Goal: Task Accomplishment & Management: Complete application form

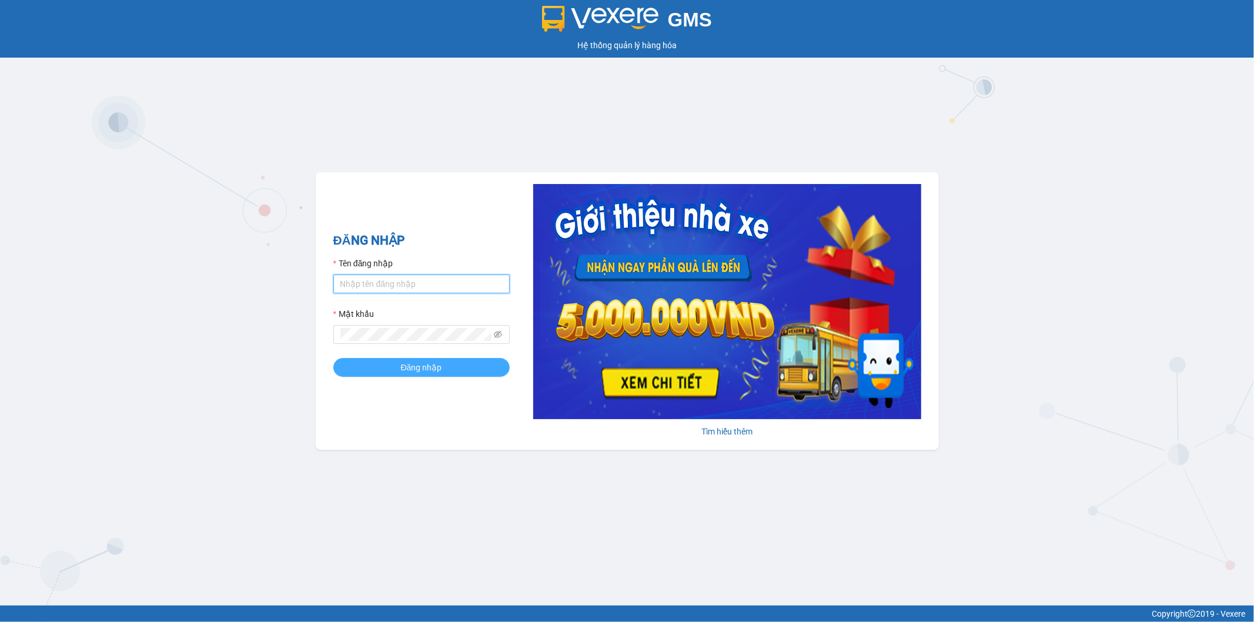
type input "[PERSON_NAME].taithang"
click at [369, 365] on button "Đăng nhập" at bounding box center [421, 367] width 176 height 19
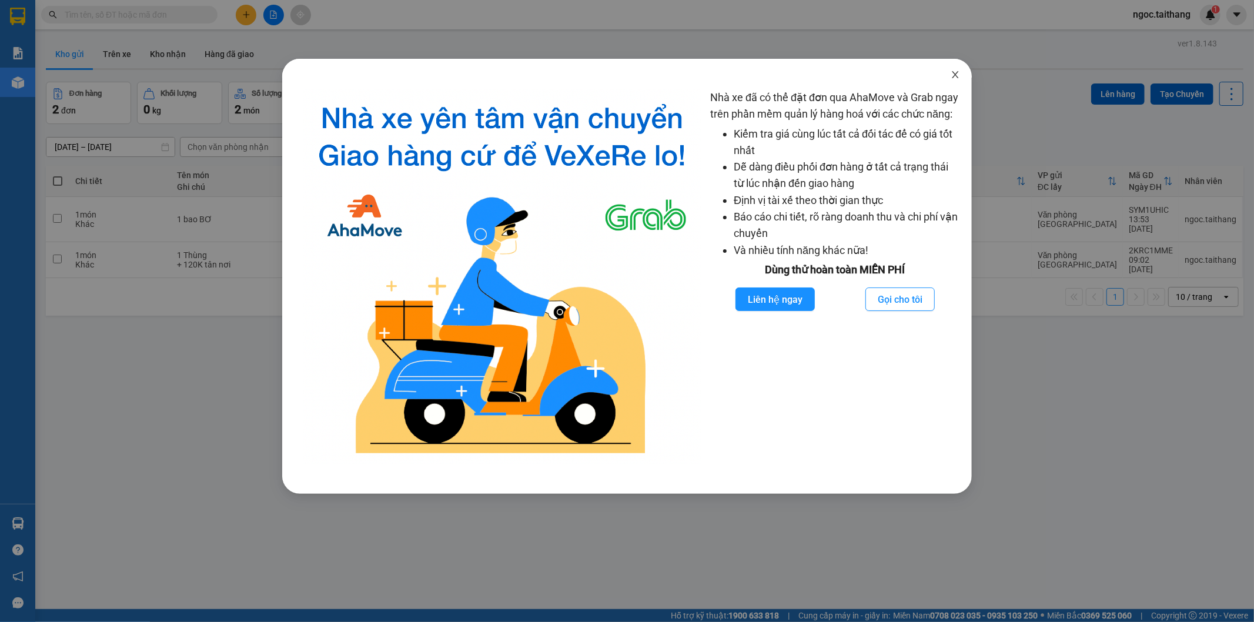
click at [957, 76] on icon "close" at bounding box center [955, 74] width 9 height 9
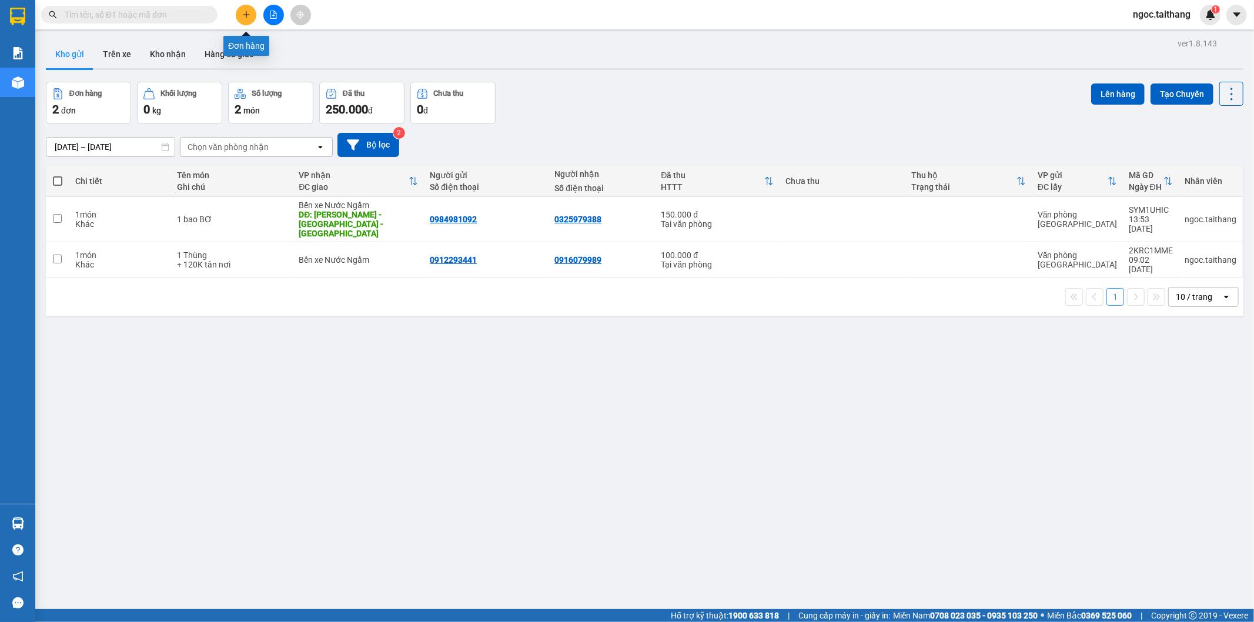
click at [249, 13] on icon "plus" at bounding box center [246, 15] width 8 height 8
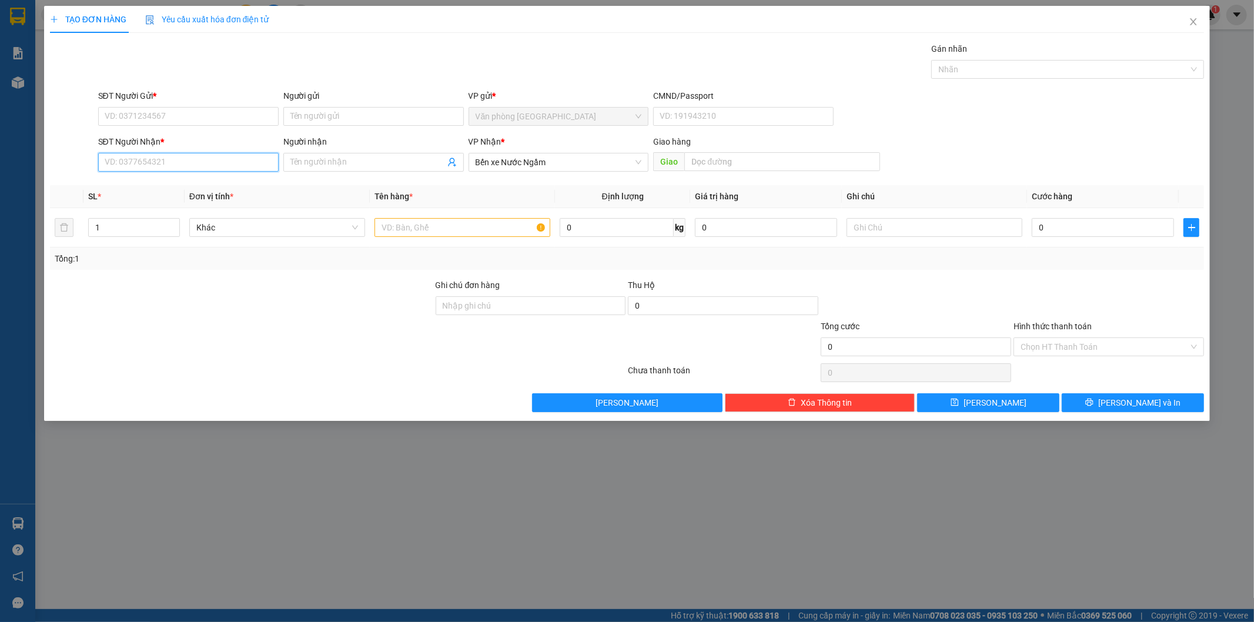
click at [168, 161] on input "SĐT Người Nhận *" at bounding box center [188, 162] width 181 height 19
type input "0942975041"
click at [167, 189] on div "0942975041 - Sơn Ca" at bounding box center [188, 185] width 166 height 13
type input "Sơn Ca"
type input "0942975041"
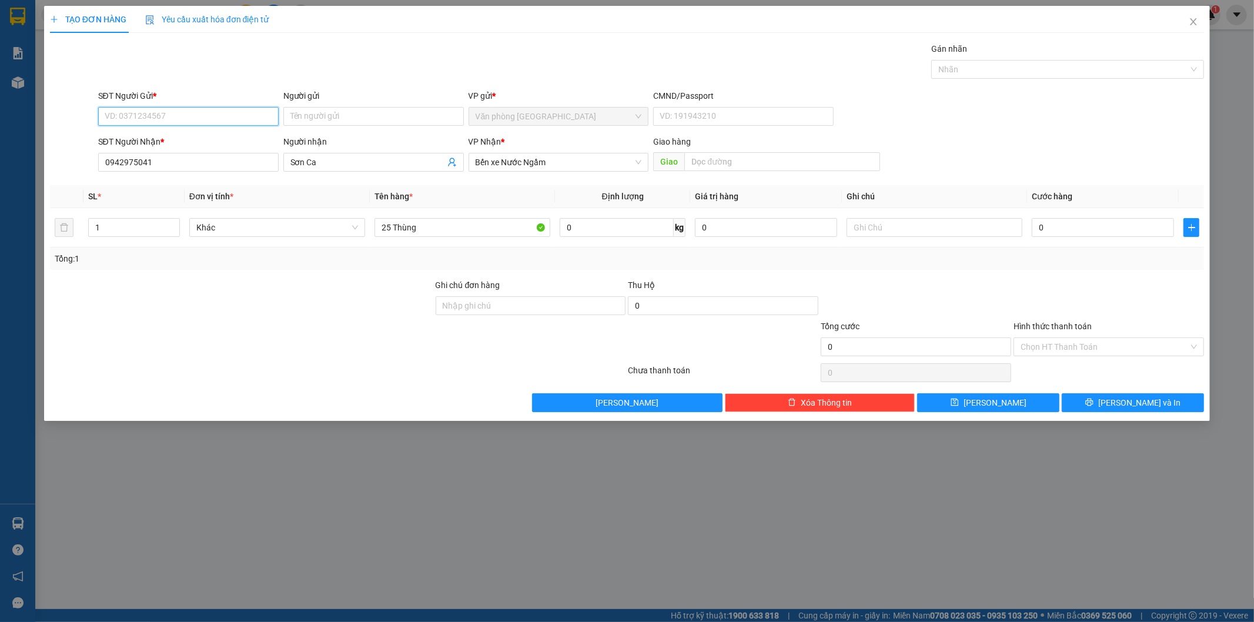
click at [174, 113] on input "SĐT Người Gửi *" at bounding box center [188, 116] width 181 height 19
click at [303, 111] on input "Người gửi" at bounding box center [373, 116] width 181 height 19
click at [226, 120] on input "SĐT Người Gửi *" at bounding box center [188, 116] width 181 height 19
click at [347, 115] on input "Người gửi" at bounding box center [373, 116] width 181 height 19
click at [233, 118] on input "SĐT Người Gửi *" at bounding box center [188, 116] width 181 height 19
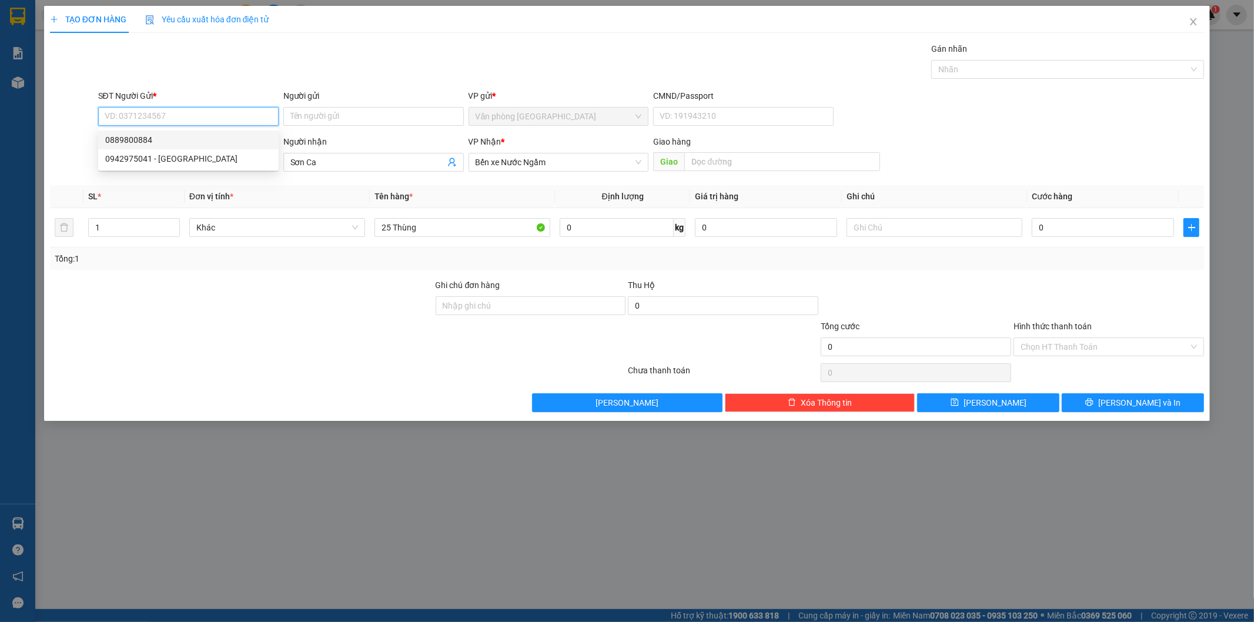
click at [148, 135] on div "0889800884" at bounding box center [188, 139] width 166 height 13
type input "0889800884"
click at [172, 169] on input "0942975041" at bounding box center [188, 162] width 181 height 19
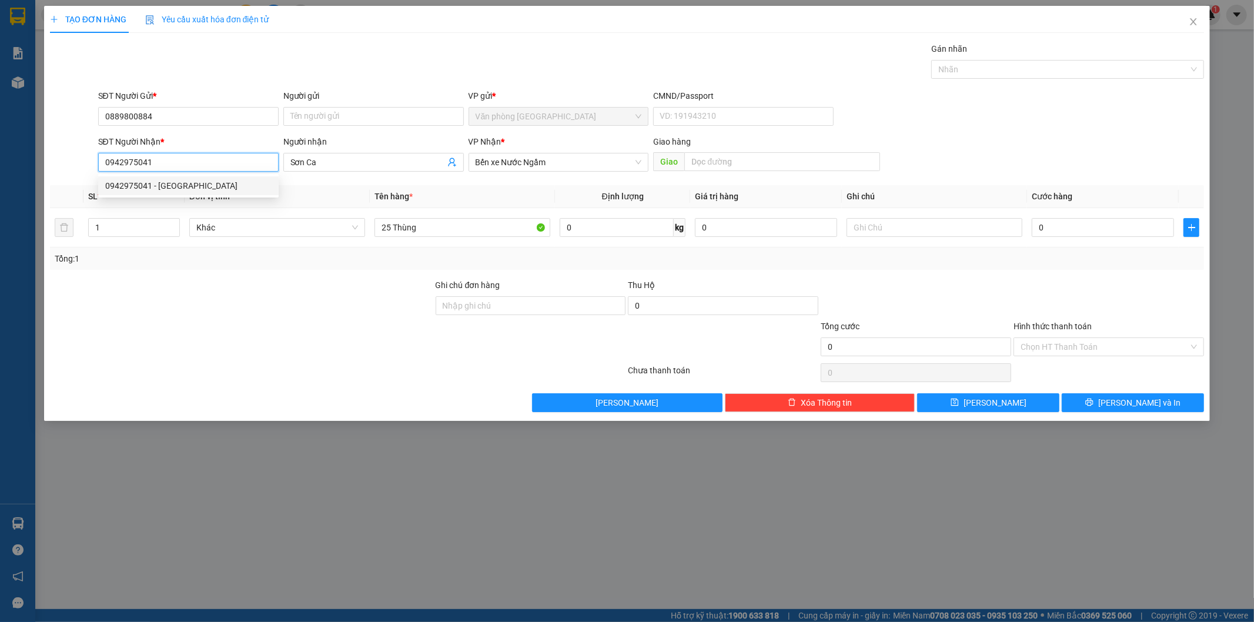
click at [158, 184] on div "0942975041 - Sơn Ca" at bounding box center [188, 185] width 166 height 13
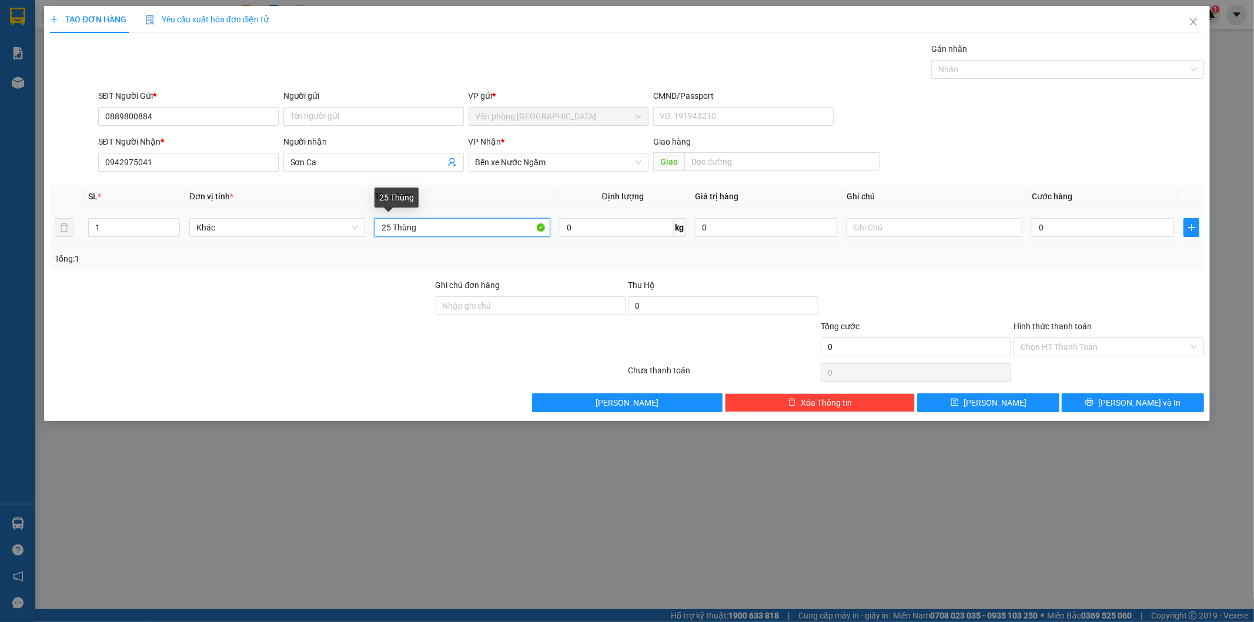
drag, startPoint x: 391, startPoint y: 226, endPoint x: 375, endPoint y: 214, distance: 20.1
click at [375, 222] on input "25 Thùng" at bounding box center [463, 227] width 176 height 19
type input "13 Thùng"
click at [1092, 407] on button "[PERSON_NAME] và In" at bounding box center [1133, 402] width 142 height 19
click at [216, 161] on input "0942975041" at bounding box center [188, 162] width 181 height 19
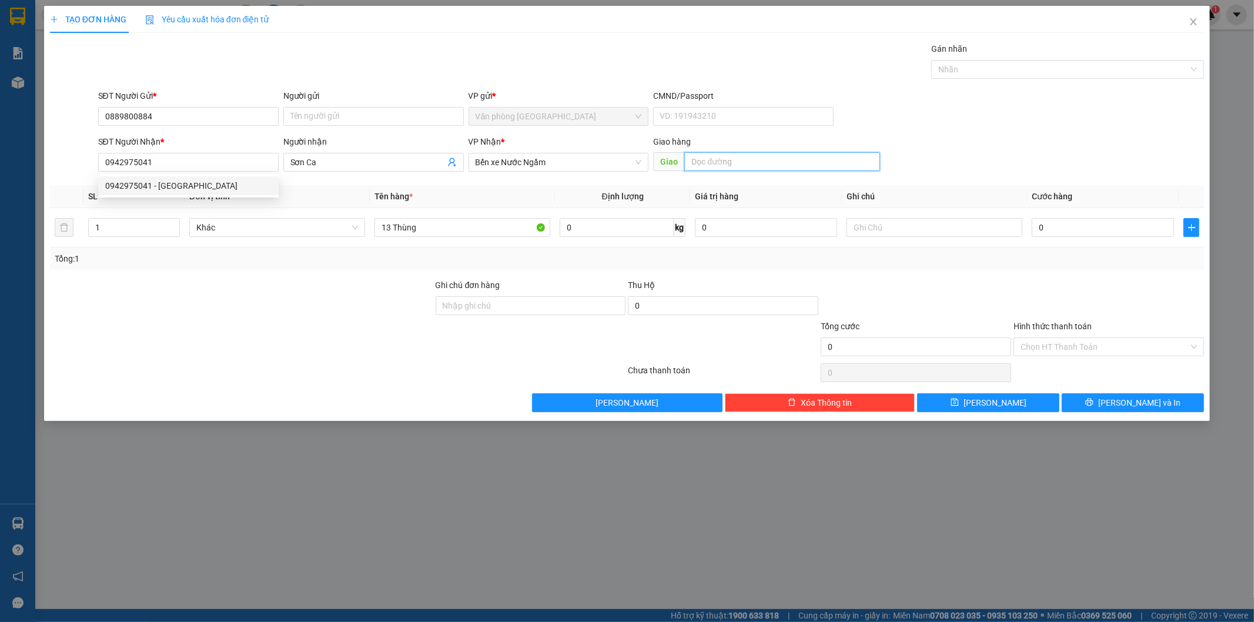
click at [731, 158] on input "text" at bounding box center [782, 161] width 196 height 19
click at [1089, 345] on input "Hình thức thanh toán" at bounding box center [1105, 347] width 168 height 18
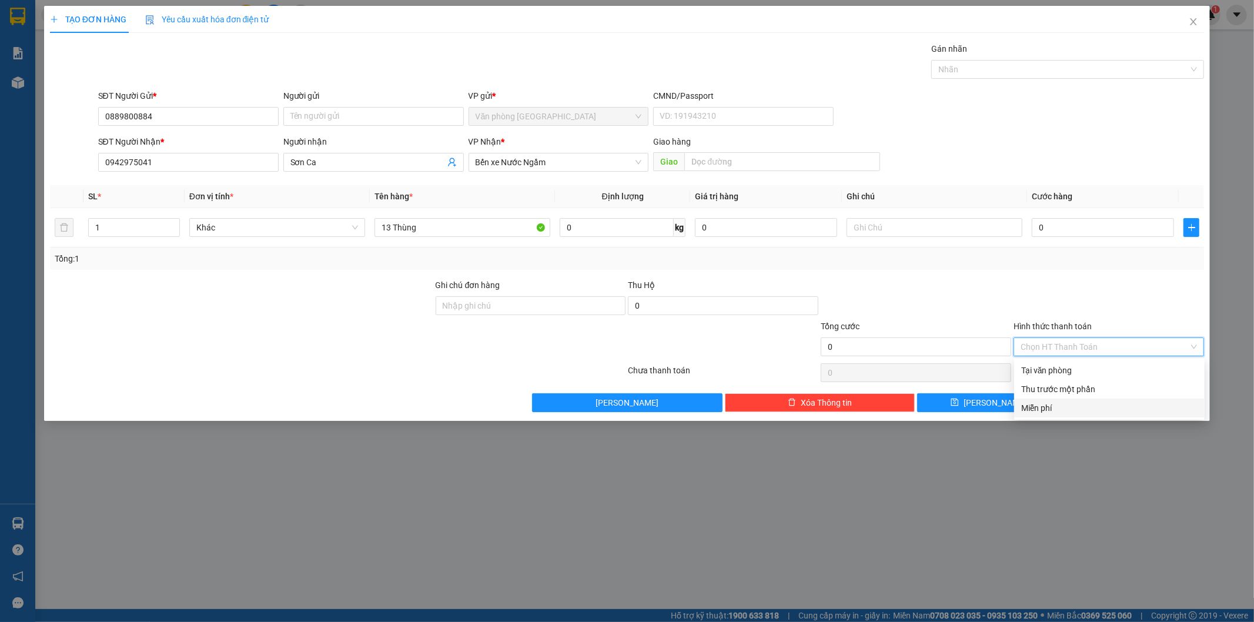
click at [1044, 412] on div "Miễn phí" at bounding box center [1109, 408] width 176 height 13
click at [1102, 398] on button "[PERSON_NAME] và In" at bounding box center [1133, 402] width 142 height 19
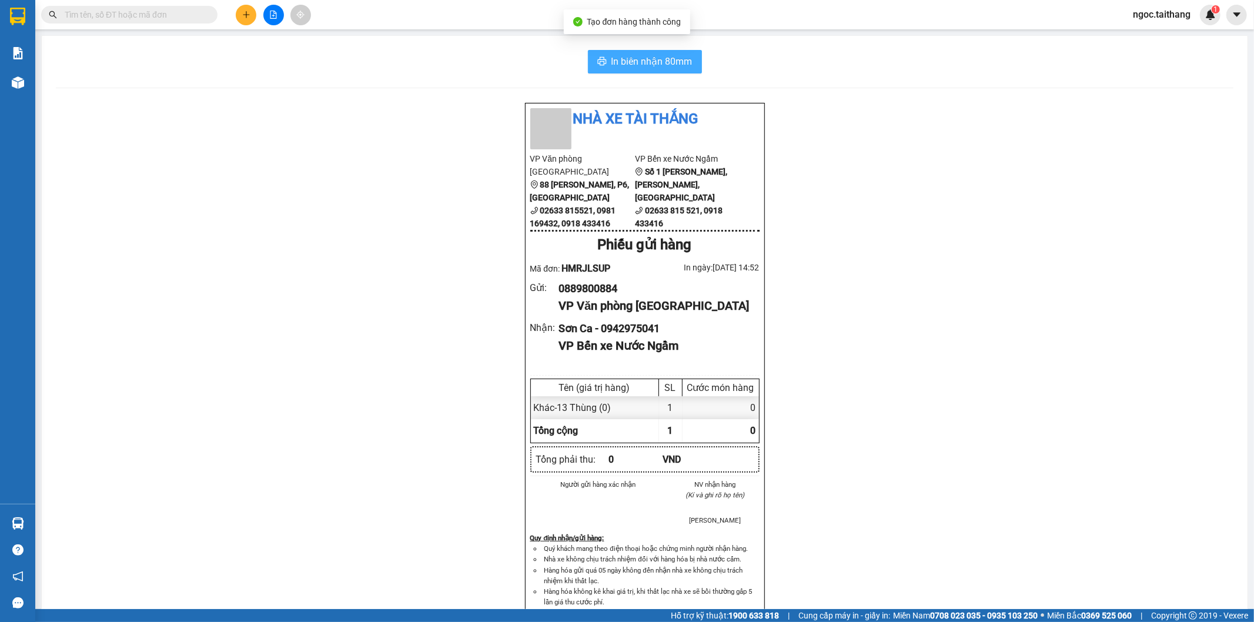
click at [654, 60] on span "In biên nhận 80mm" at bounding box center [652, 61] width 81 height 15
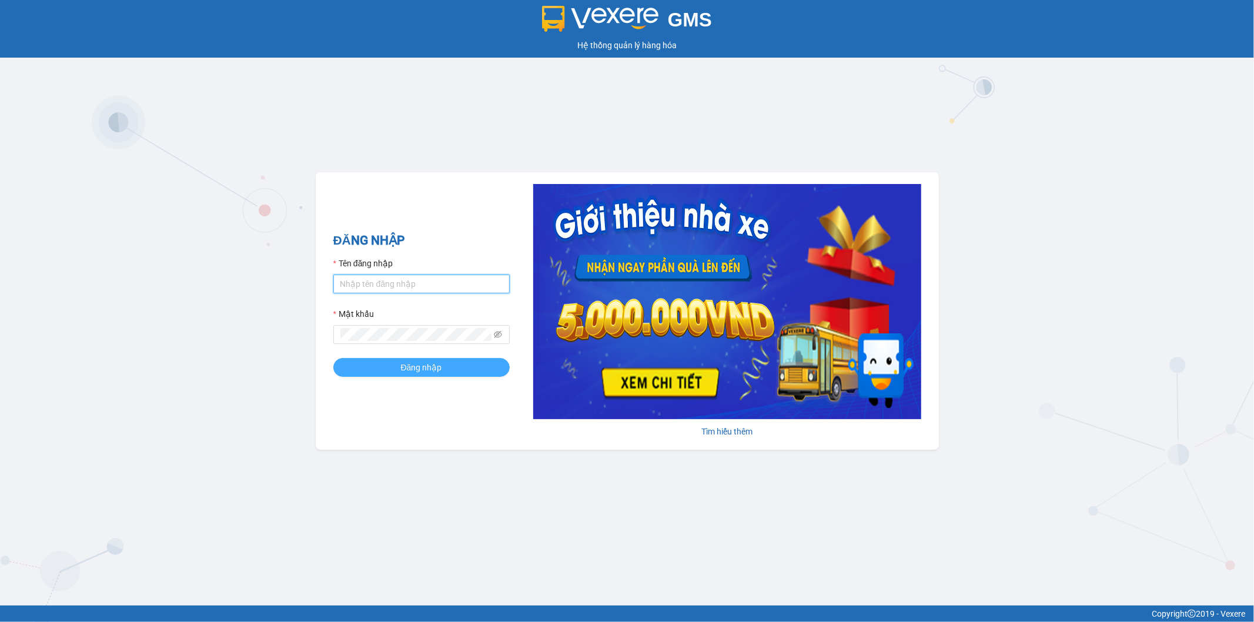
type input "[PERSON_NAME].taithang"
click at [435, 375] on button "Đăng nhập" at bounding box center [421, 367] width 176 height 19
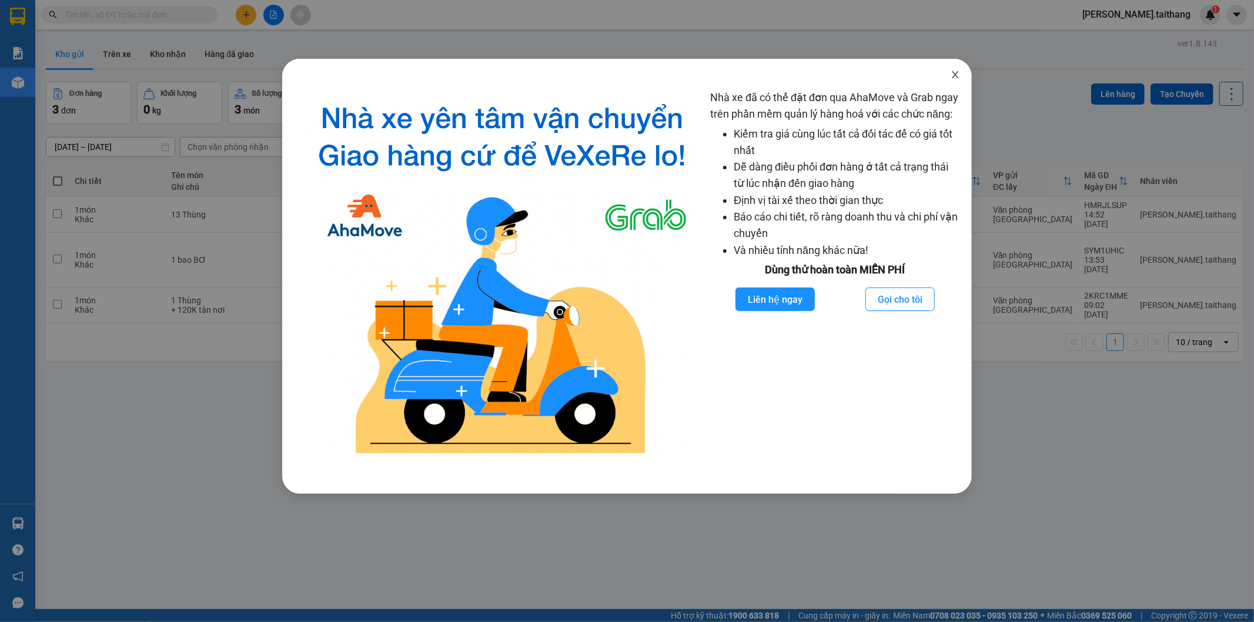
click at [963, 72] on span "Close" at bounding box center [955, 75] width 33 height 33
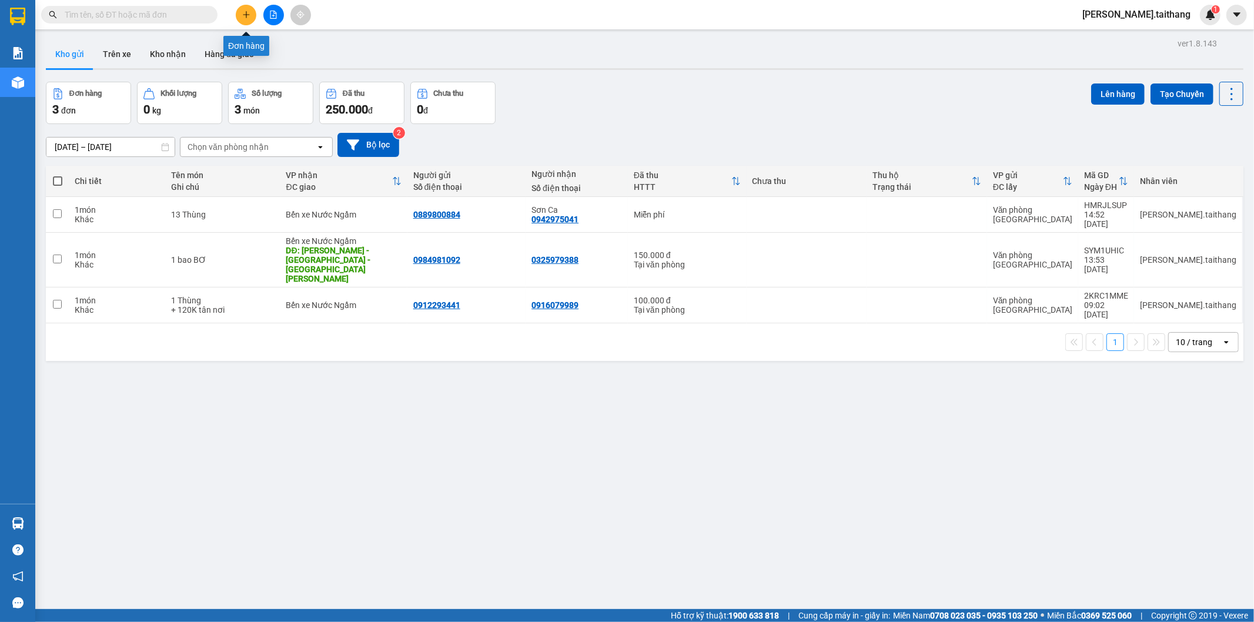
click at [252, 9] on button at bounding box center [246, 15] width 21 height 21
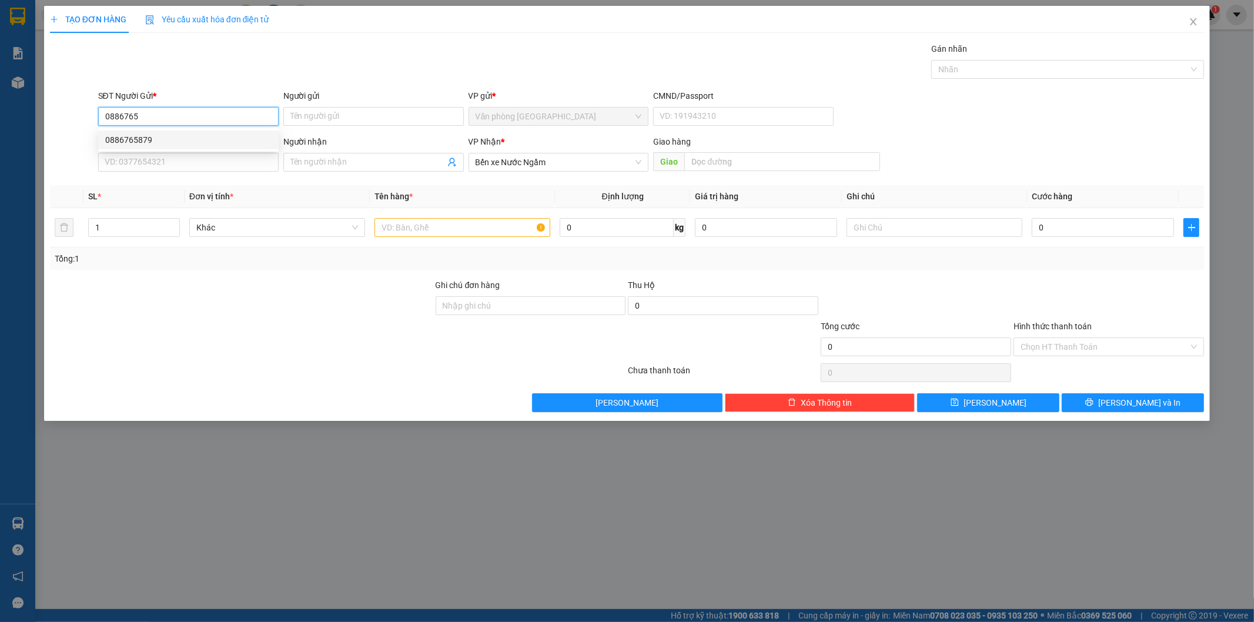
click at [131, 139] on div "0886765879" at bounding box center [188, 139] width 166 height 13
type input "0886765879"
type input "500.000"
type input "0886765879"
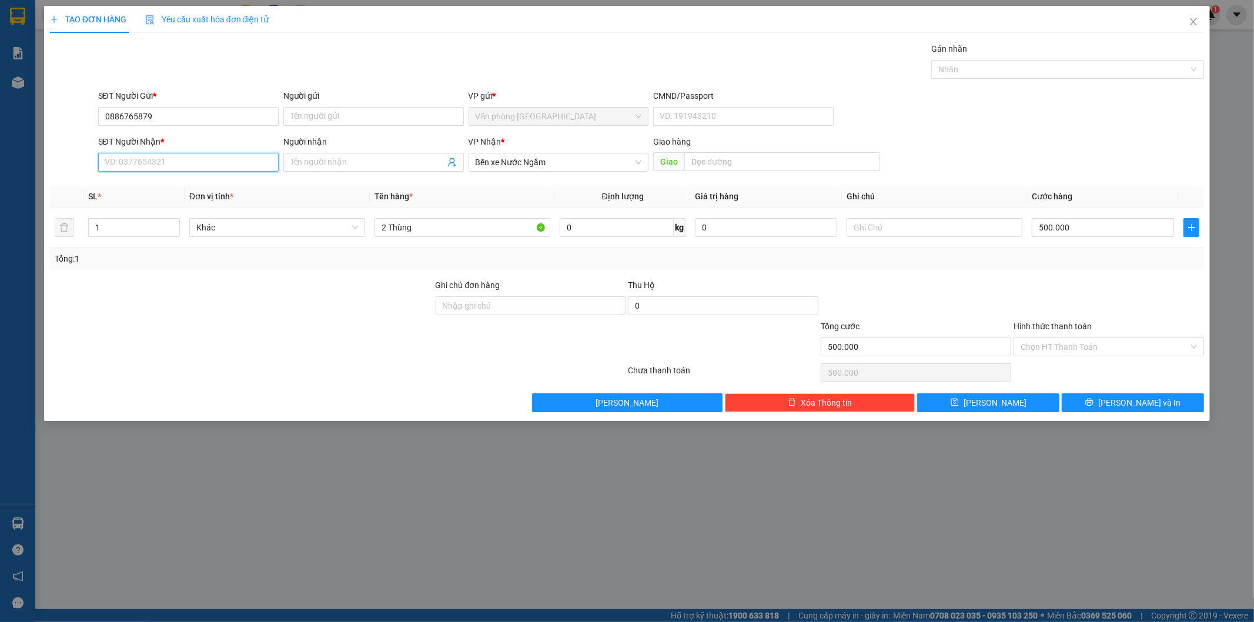
click at [132, 166] on input "SĐT Người Nhận *" at bounding box center [188, 162] width 181 height 19
type input "0982711888"
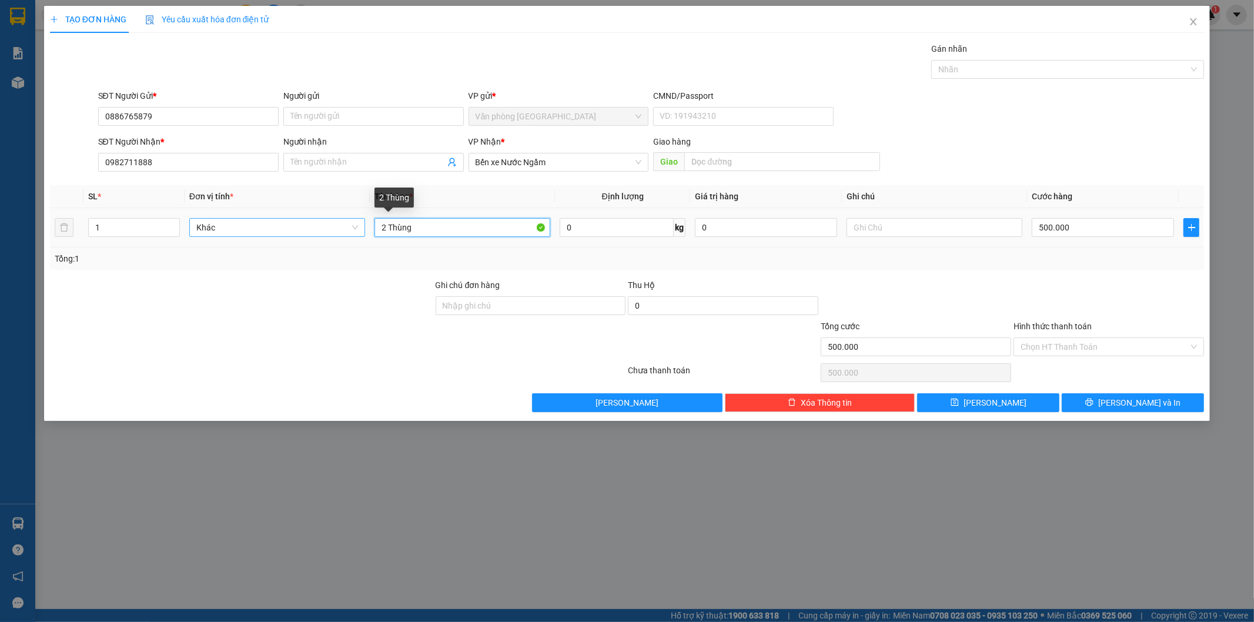
drag, startPoint x: 425, startPoint y: 231, endPoint x: 352, endPoint y: 232, distance: 72.9
click at [352, 232] on tr "1 Khác 2 Thùng 0 kg 0 500.000" at bounding box center [627, 227] width 1155 height 39
type input "5 Thùng"
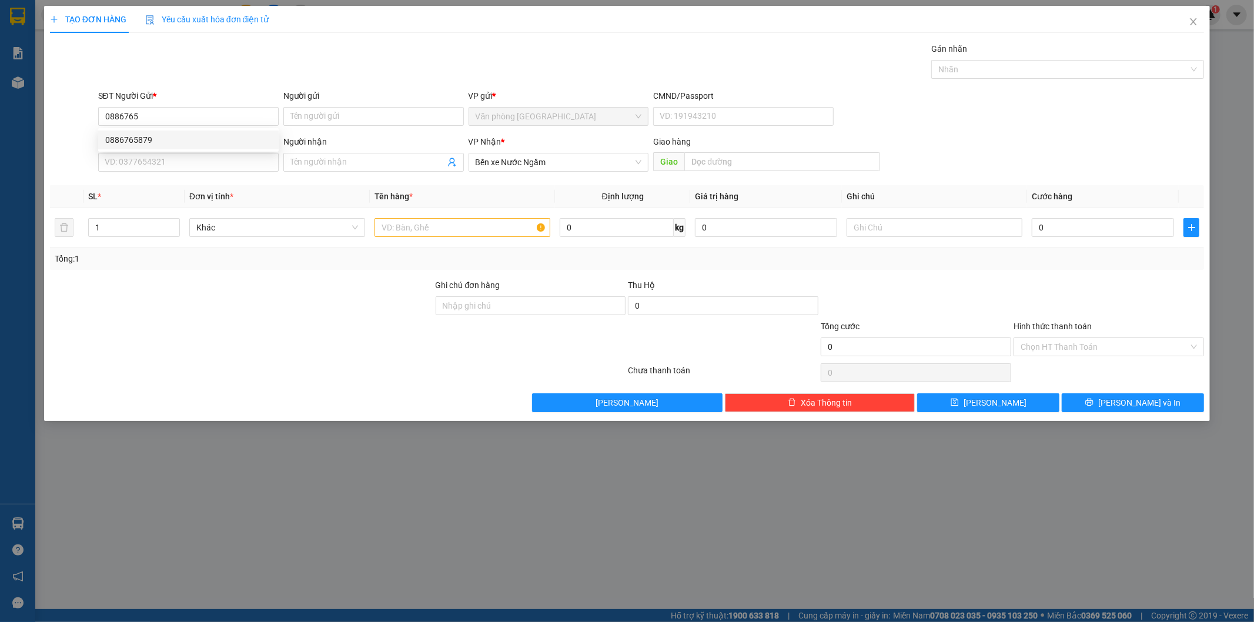
click at [103, 138] on div "0886765879" at bounding box center [188, 140] width 181 height 19
type input "0886765879"
type input "500.000"
type input "0886765879"
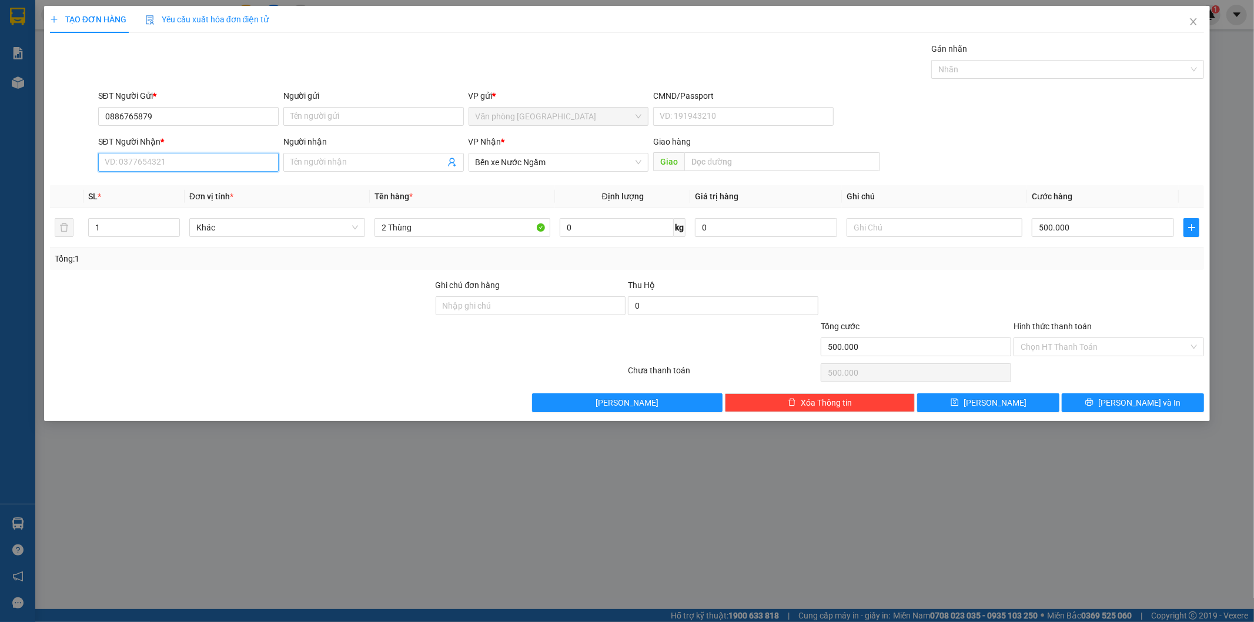
click at [151, 167] on input "SĐT Người Nhận *" at bounding box center [188, 162] width 181 height 19
type input "0982711888"
drag, startPoint x: 422, startPoint y: 224, endPoint x: 379, endPoint y: 226, distance: 43.0
click at [379, 226] on input "2 Thùng" at bounding box center [463, 227] width 176 height 19
type input "5 Thùng"
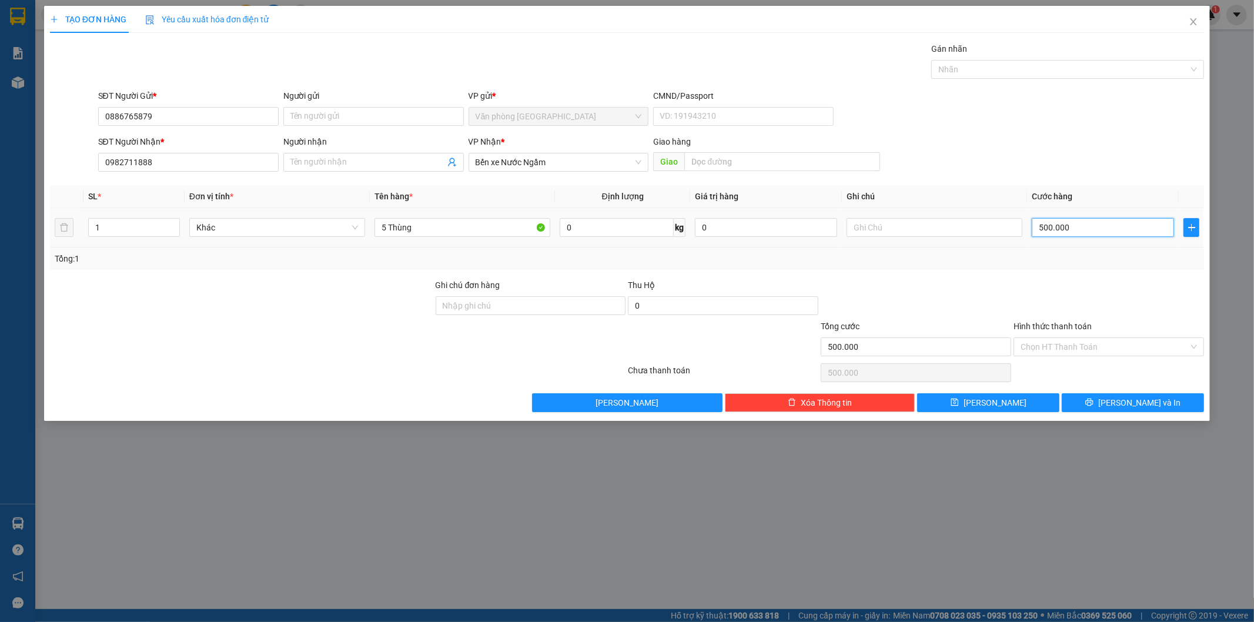
click at [1089, 227] on input "500.000" at bounding box center [1103, 227] width 142 height 19
type input "5"
type input "50"
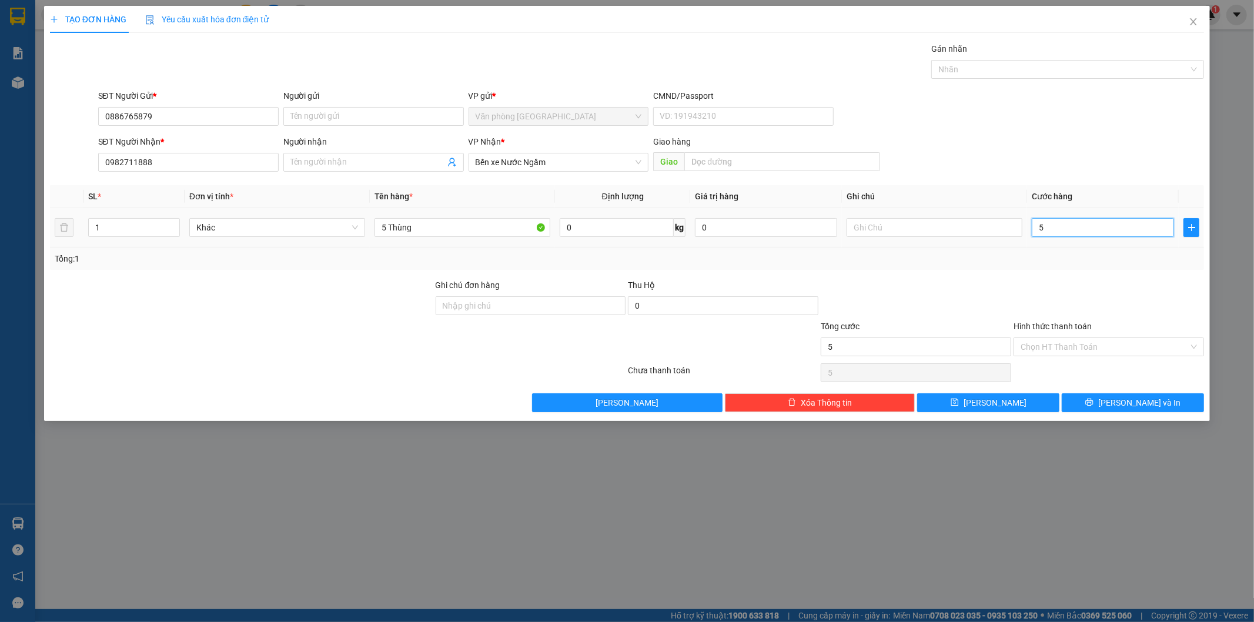
type input "50"
type input "500"
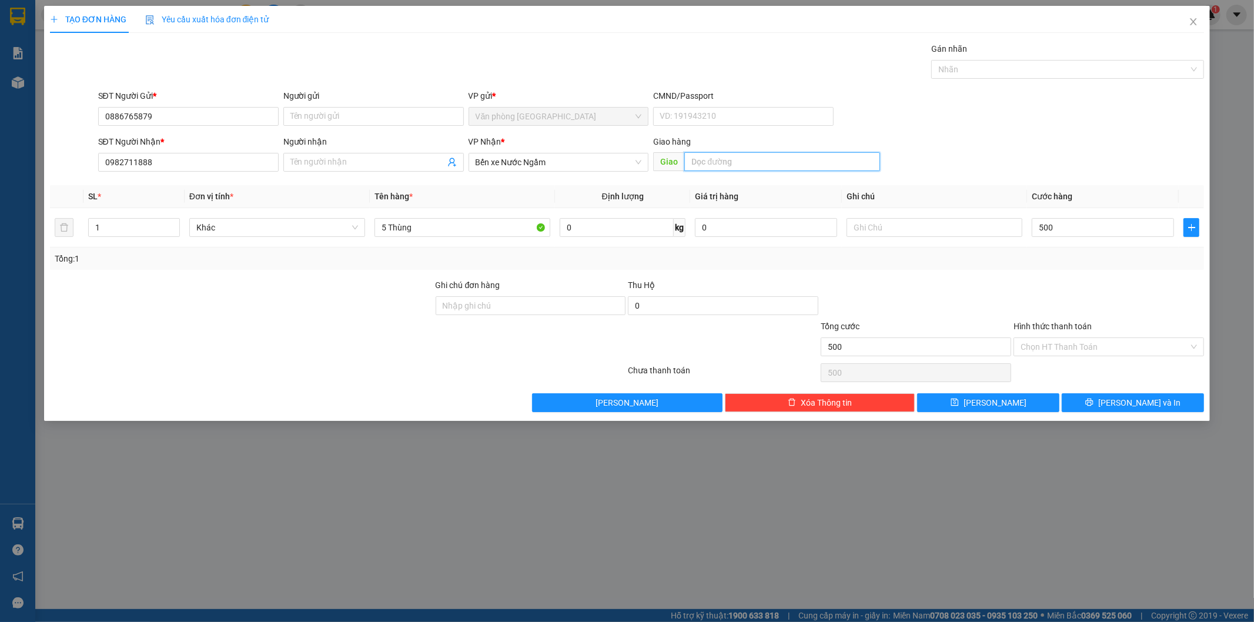
type input "500.000"
click at [769, 160] on input "text" at bounding box center [782, 161] width 196 height 19
type input "Phủ Lý"
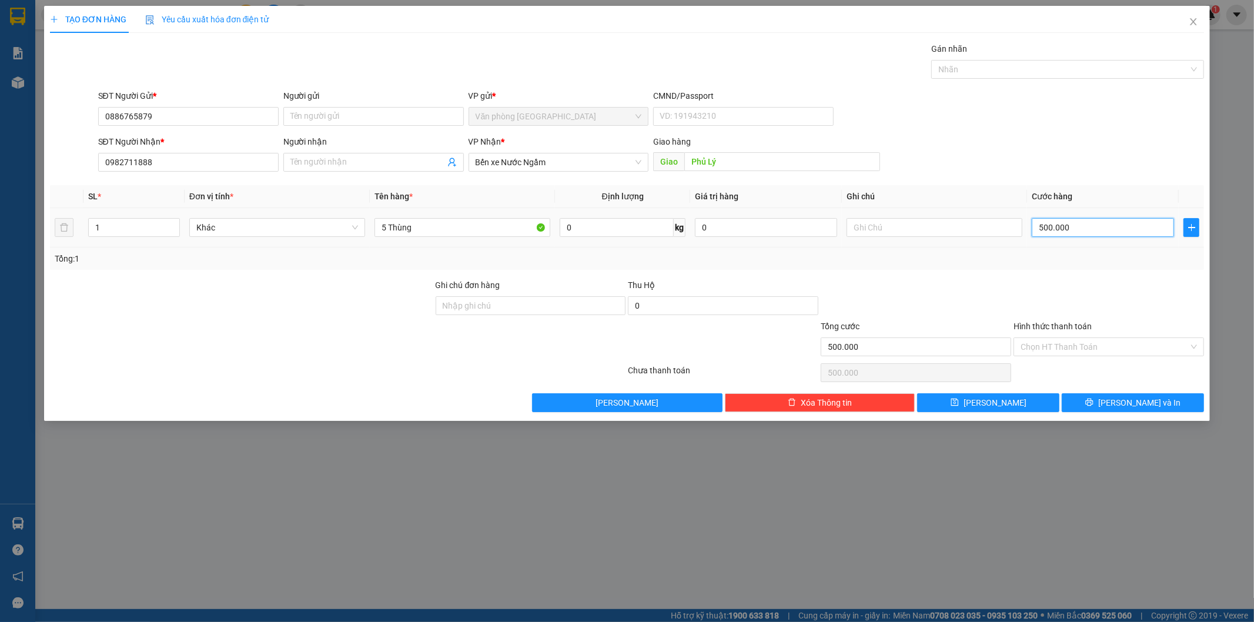
click at [1087, 227] on input "500.000" at bounding box center [1103, 227] width 142 height 19
click at [1114, 350] on input "Hình thức thanh toán" at bounding box center [1105, 347] width 168 height 18
click at [1119, 304] on div at bounding box center [1109, 299] width 193 height 41
click at [1108, 345] on input "Hình thức thanh toán" at bounding box center [1105, 347] width 168 height 18
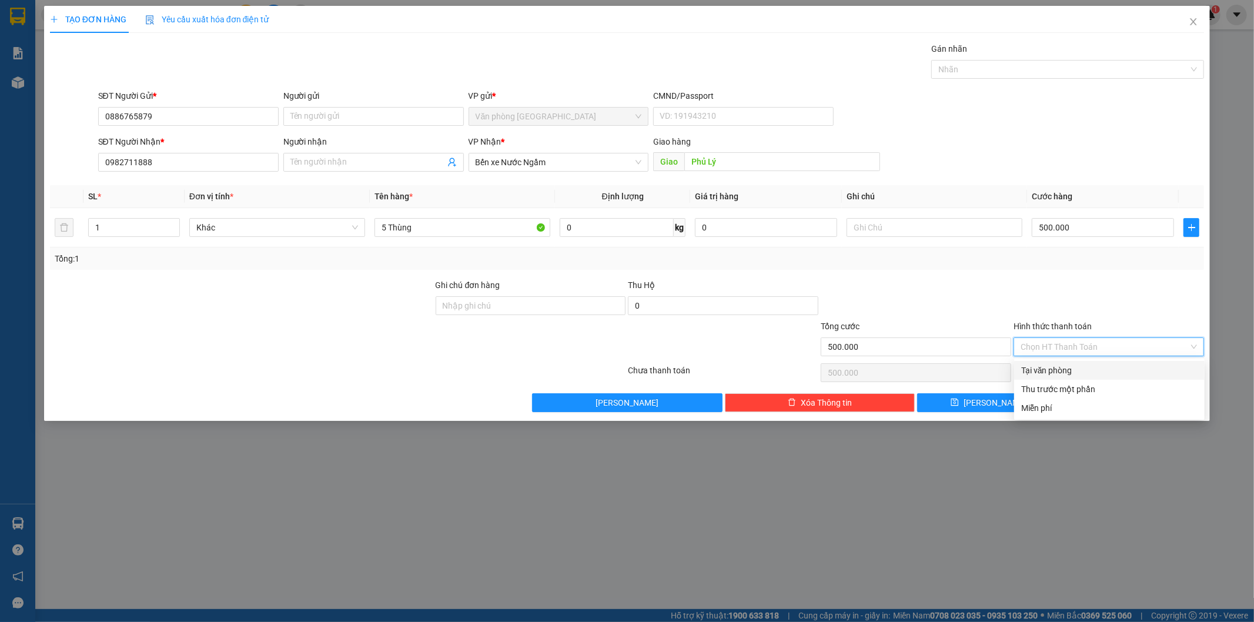
click at [1054, 364] on div "Tại văn phòng" at bounding box center [1109, 370] width 176 height 13
type input "0"
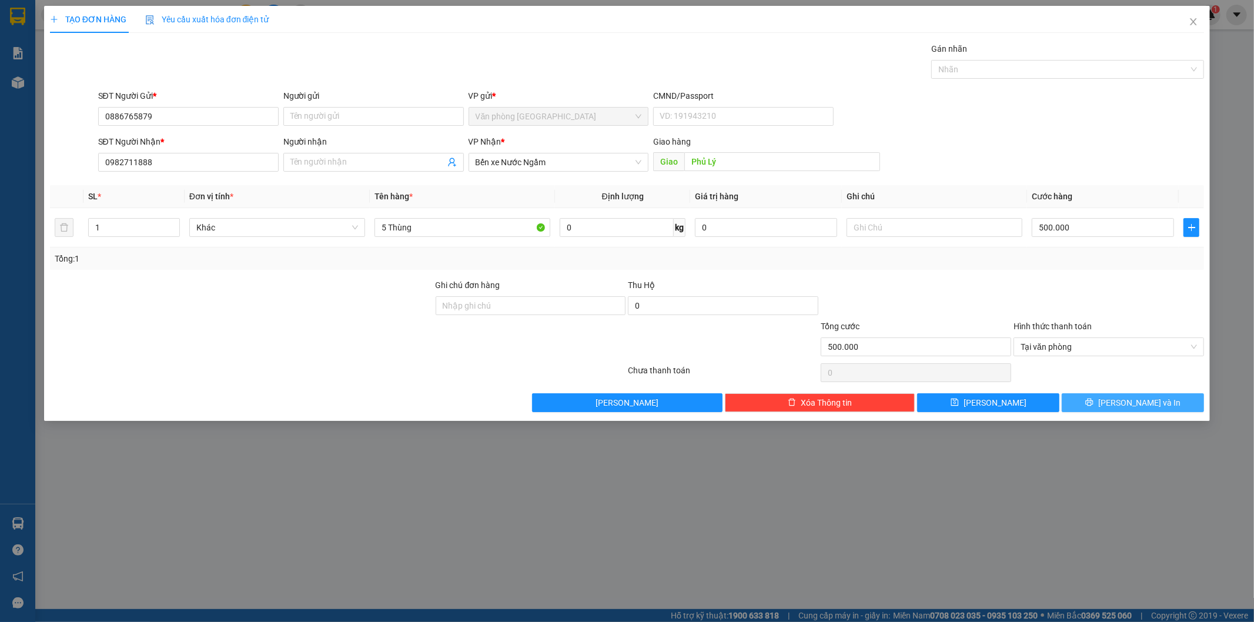
click at [1138, 403] on span "[PERSON_NAME] và In" at bounding box center [1139, 402] width 82 height 13
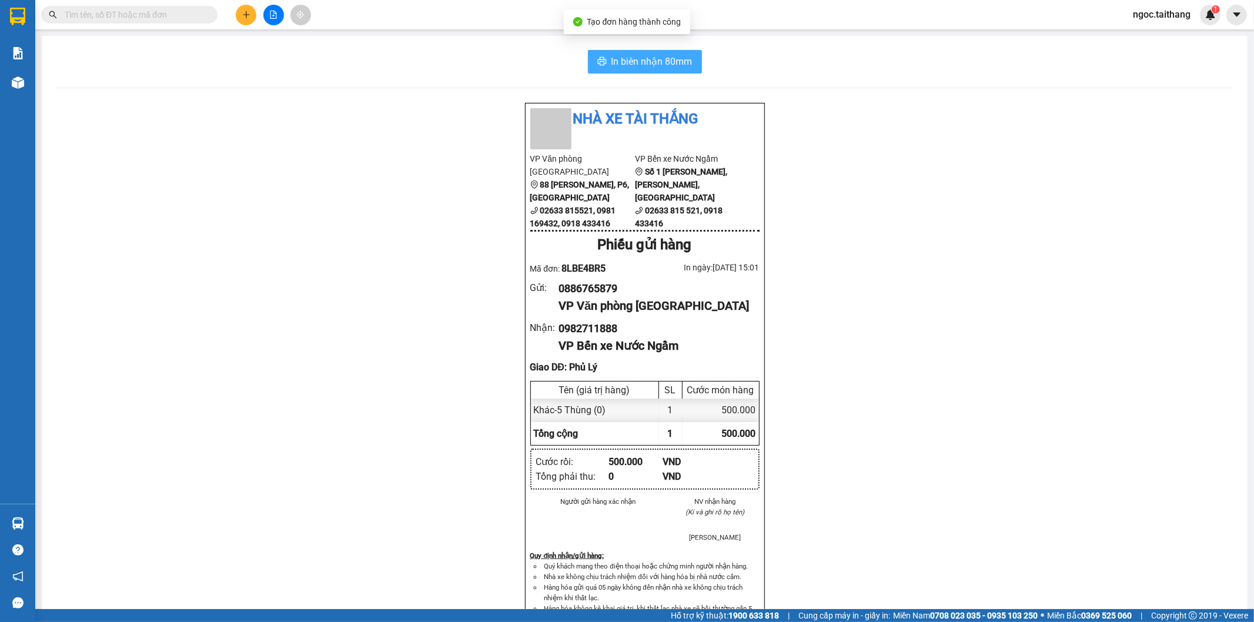
click at [616, 65] on span "In biên nhận 80mm" at bounding box center [652, 61] width 81 height 15
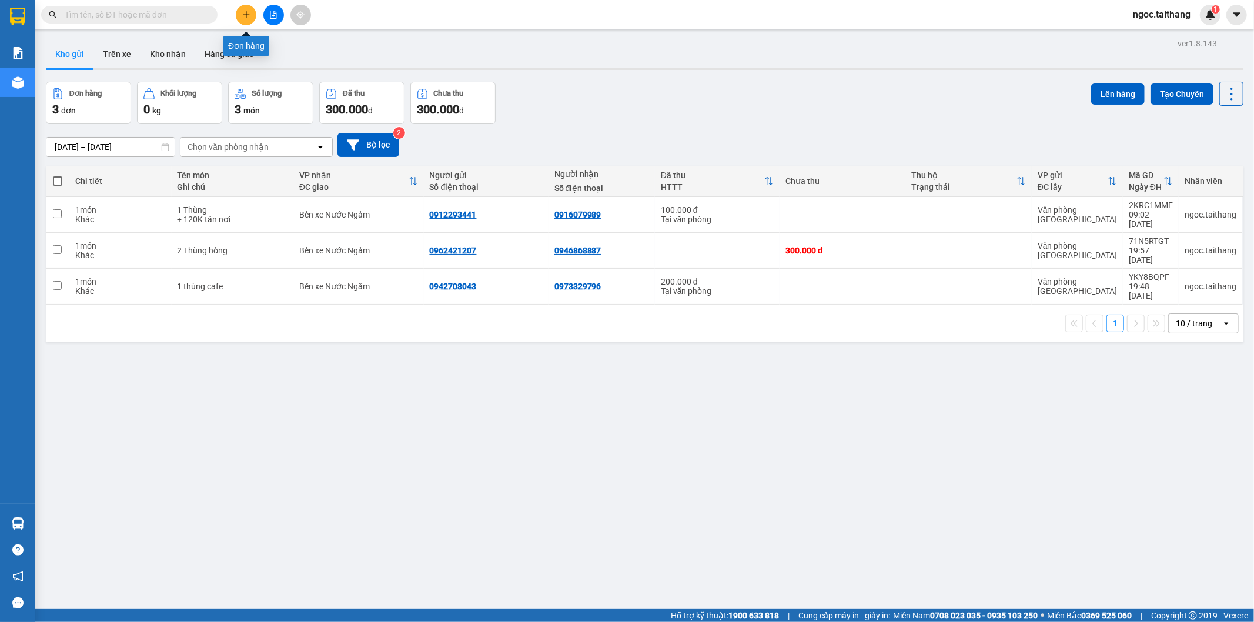
click at [246, 16] on icon "plus" at bounding box center [246, 14] width 1 height 6
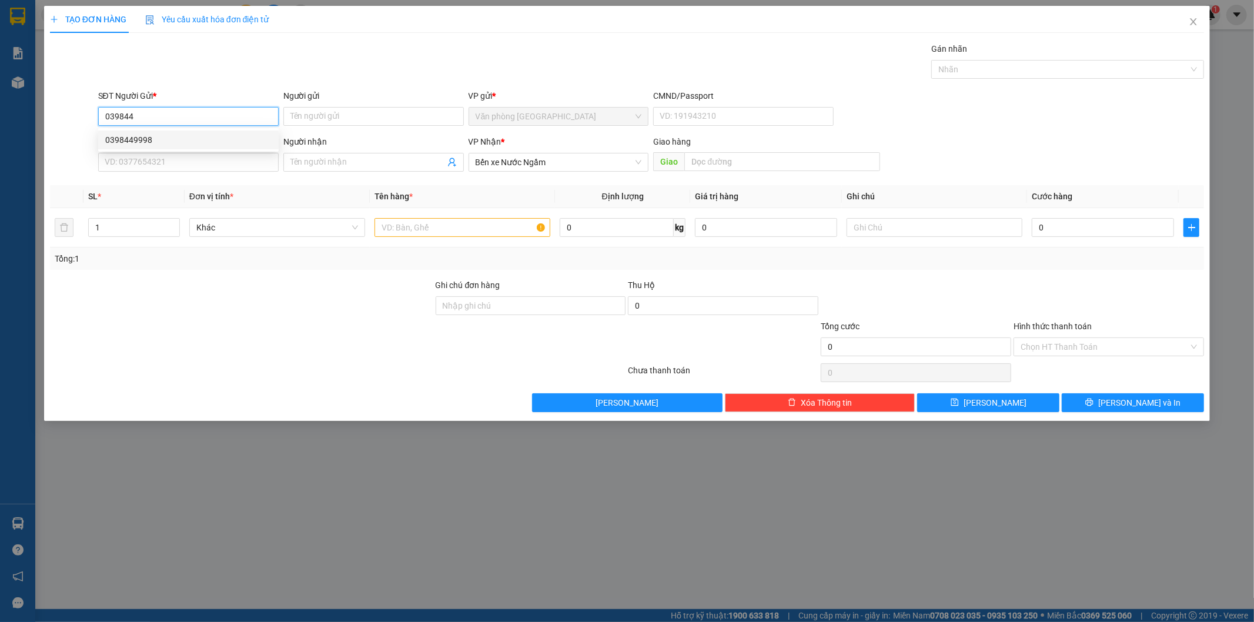
click at [142, 137] on div "0398449998" at bounding box center [188, 139] width 166 height 13
type input "0398449998"
type input "300.000"
type input "0398449998"
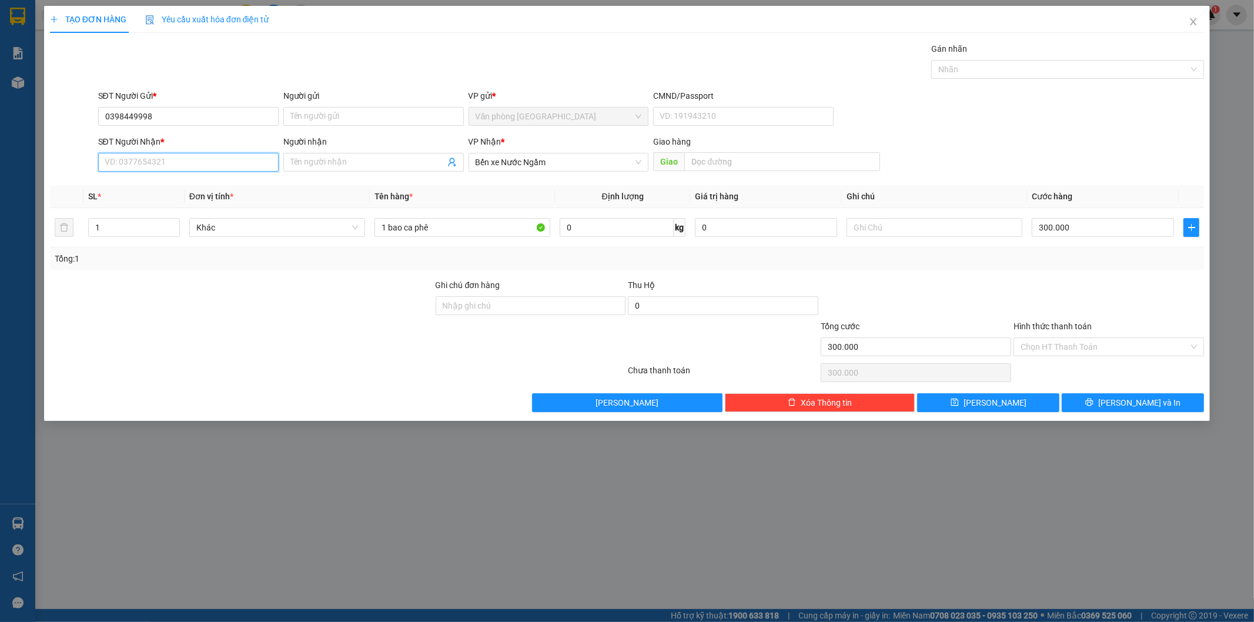
click at [133, 165] on input "SĐT Người Nhận *" at bounding box center [188, 162] width 181 height 19
click at [141, 192] on div "0911898363" at bounding box center [188, 185] width 166 height 13
type input "0911898363"
click at [483, 231] on input "1 bao ca phê" at bounding box center [463, 227] width 176 height 19
drag, startPoint x: 453, startPoint y: 224, endPoint x: 352, endPoint y: 221, distance: 101.8
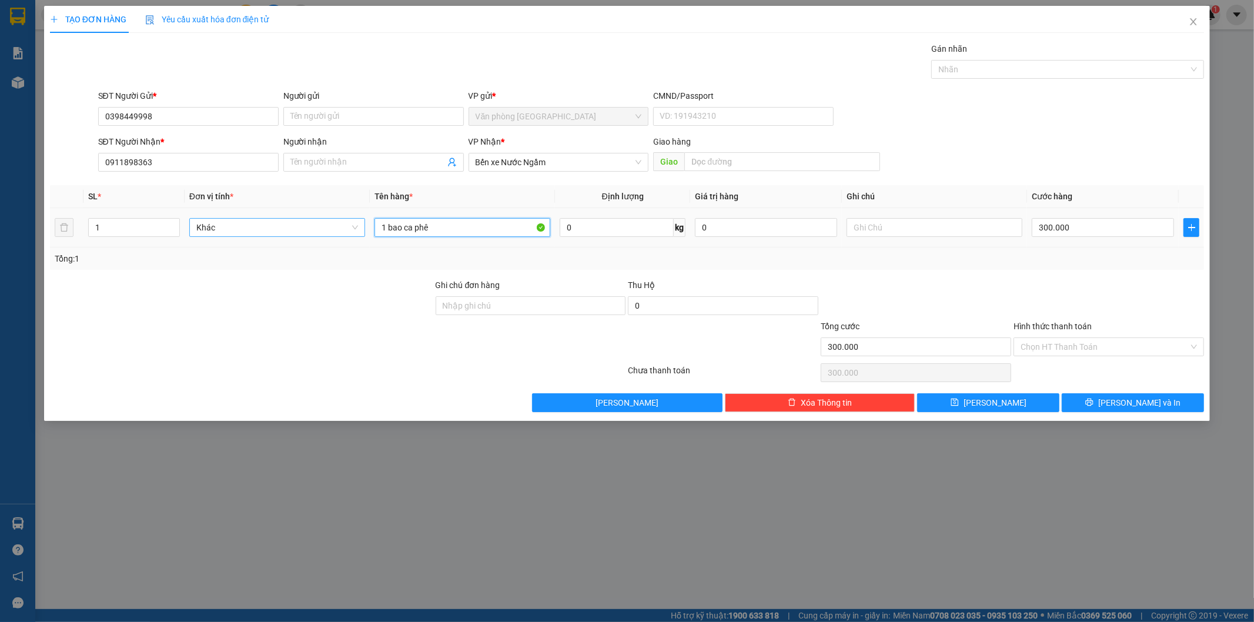
click at [352, 221] on tr "1 Khác 1 bao ca phê 0 kg 0 300.000" at bounding box center [627, 227] width 1155 height 39
click at [1094, 399] on icon "printer" at bounding box center [1090, 402] width 8 height 8
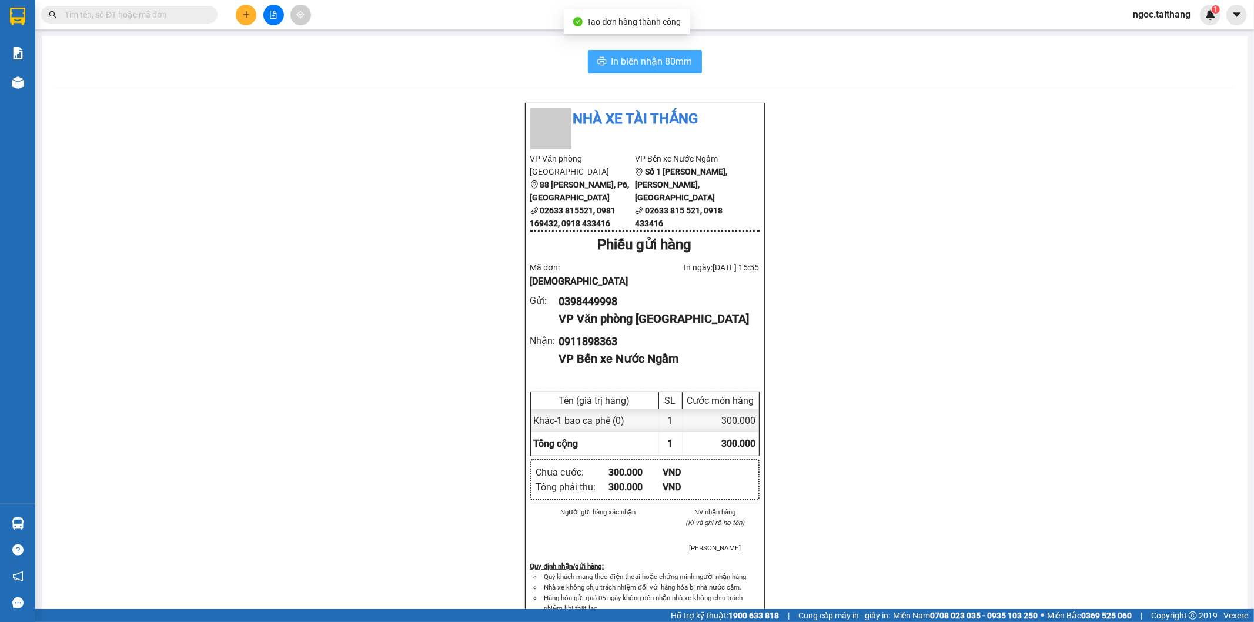
click at [667, 59] on span "In biên nhận 80mm" at bounding box center [652, 61] width 81 height 15
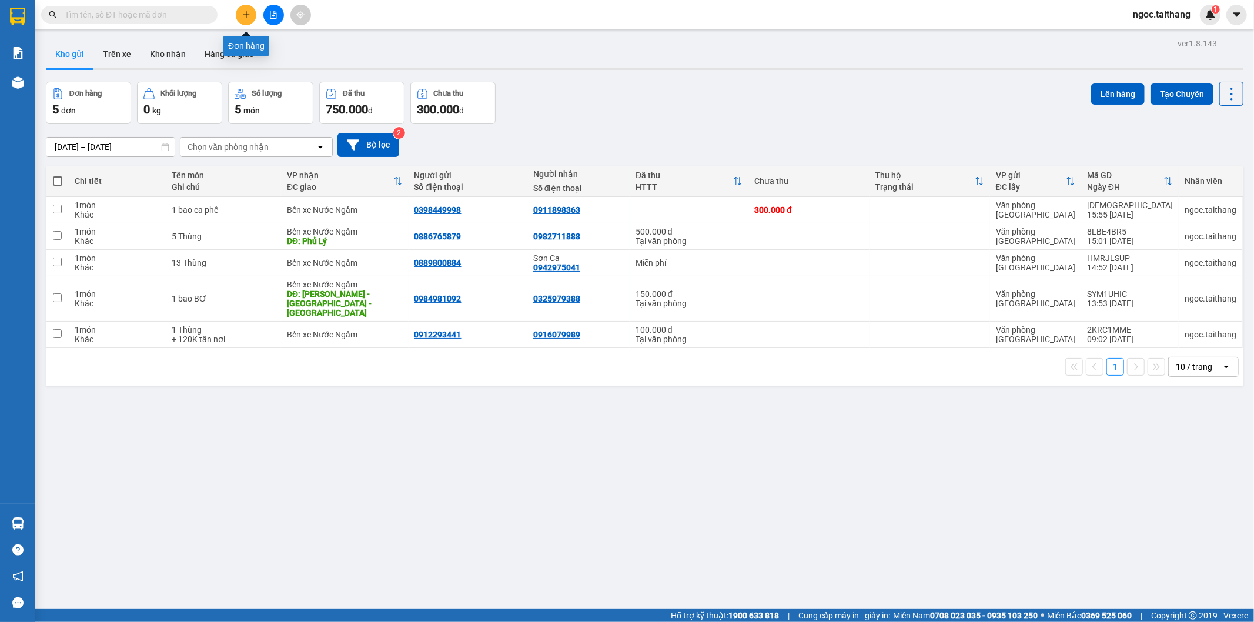
click at [245, 16] on icon "plus" at bounding box center [246, 15] width 8 height 8
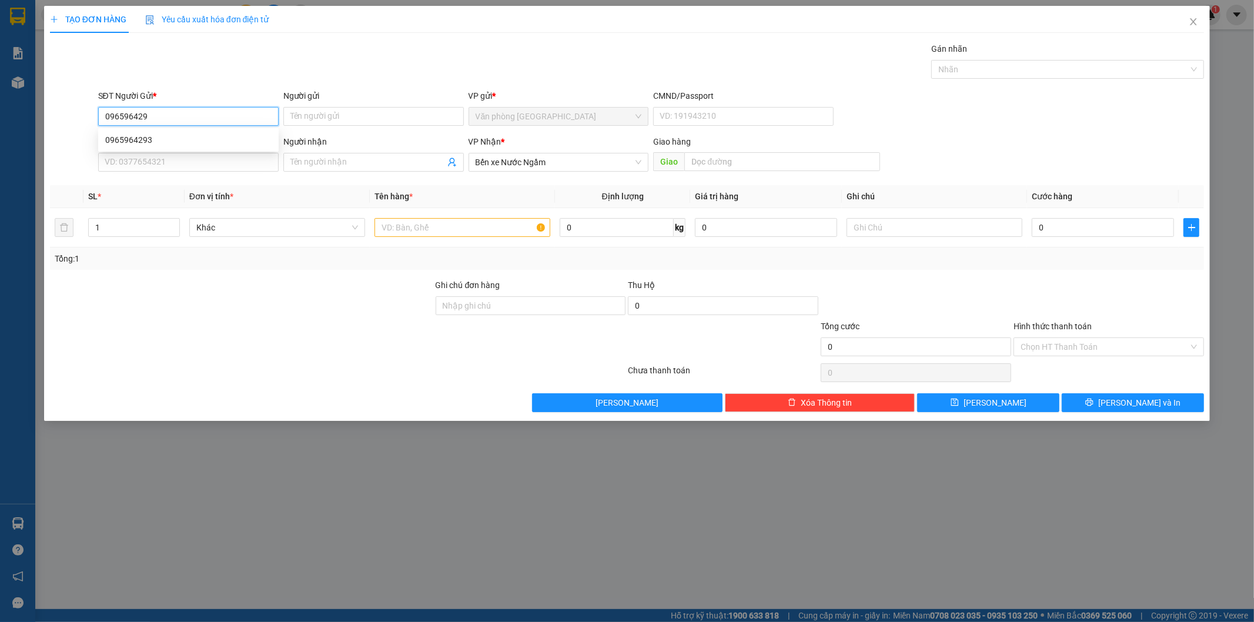
type input "0965964293"
click at [137, 139] on div "0965964293" at bounding box center [188, 139] width 166 height 13
type input "850.000"
type input "0965964293"
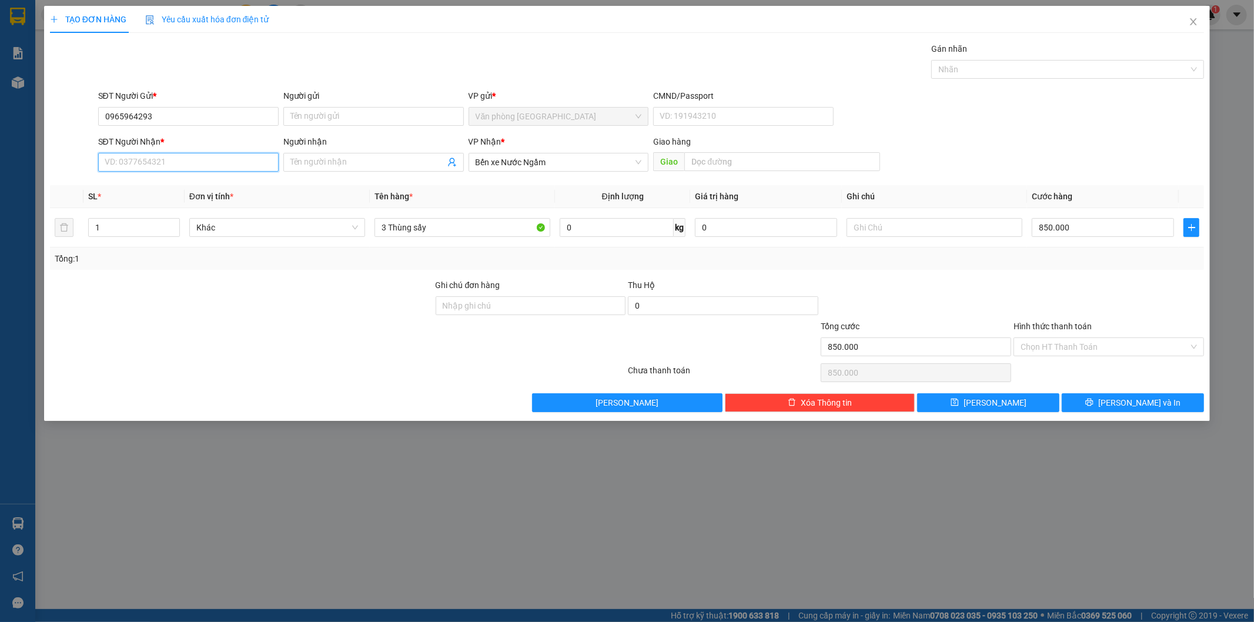
click at [151, 165] on input "SĐT Người Nhận *" at bounding box center [188, 162] width 181 height 19
click at [124, 182] on div "0975652148" at bounding box center [188, 185] width 166 height 13
type input "0975652148"
type input "THANH HÓA"
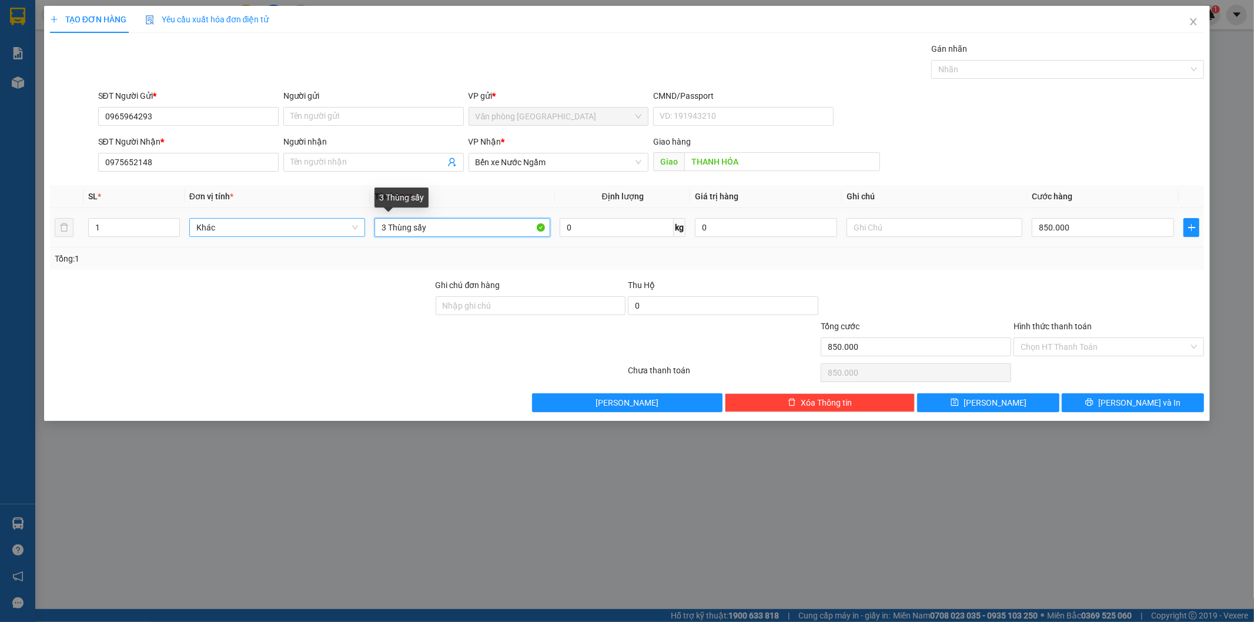
drag, startPoint x: 433, startPoint y: 231, endPoint x: 343, endPoint y: 226, distance: 90.1
click at [343, 226] on tr "1 Khác 3 Thùng sấy 0 kg 0 850.000" at bounding box center [627, 227] width 1155 height 39
type input "1 tHÙNG"
drag, startPoint x: 1076, startPoint y: 230, endPoint x: 1004, endPoint y: 159, distance: 101.0
click at [1077, 228] on input "850.000" at bounding box center [1103, 227] width 142 height 19
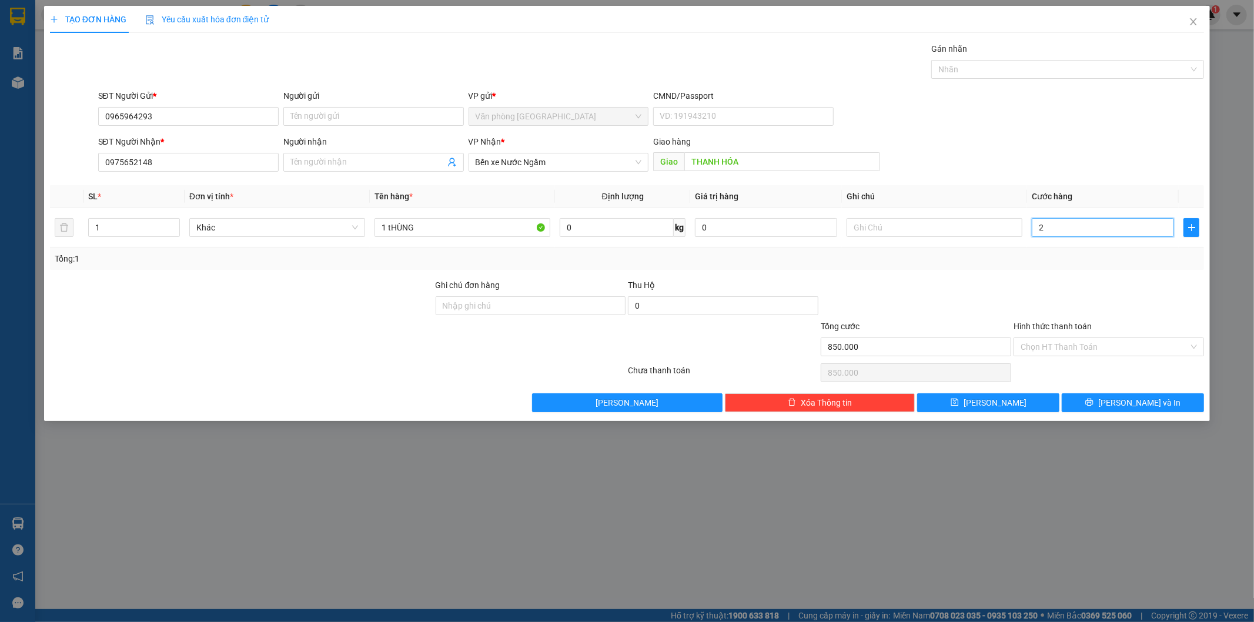
type input "2"
type input "20"
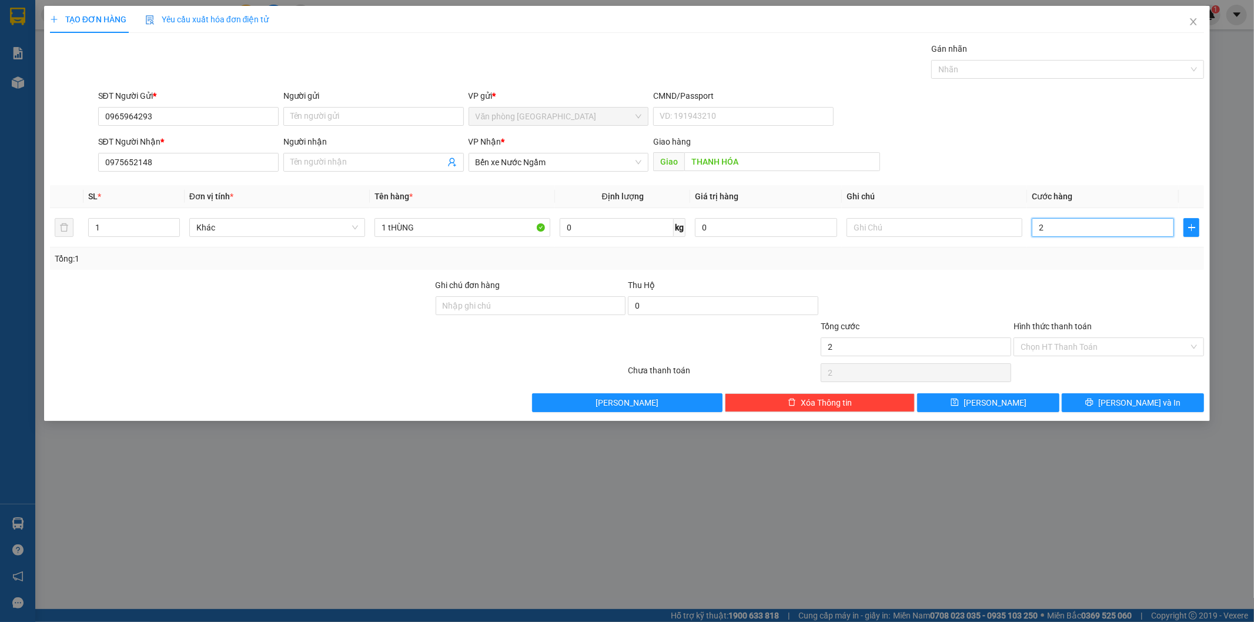
type input "20"
type input "200"
type input "200.000"
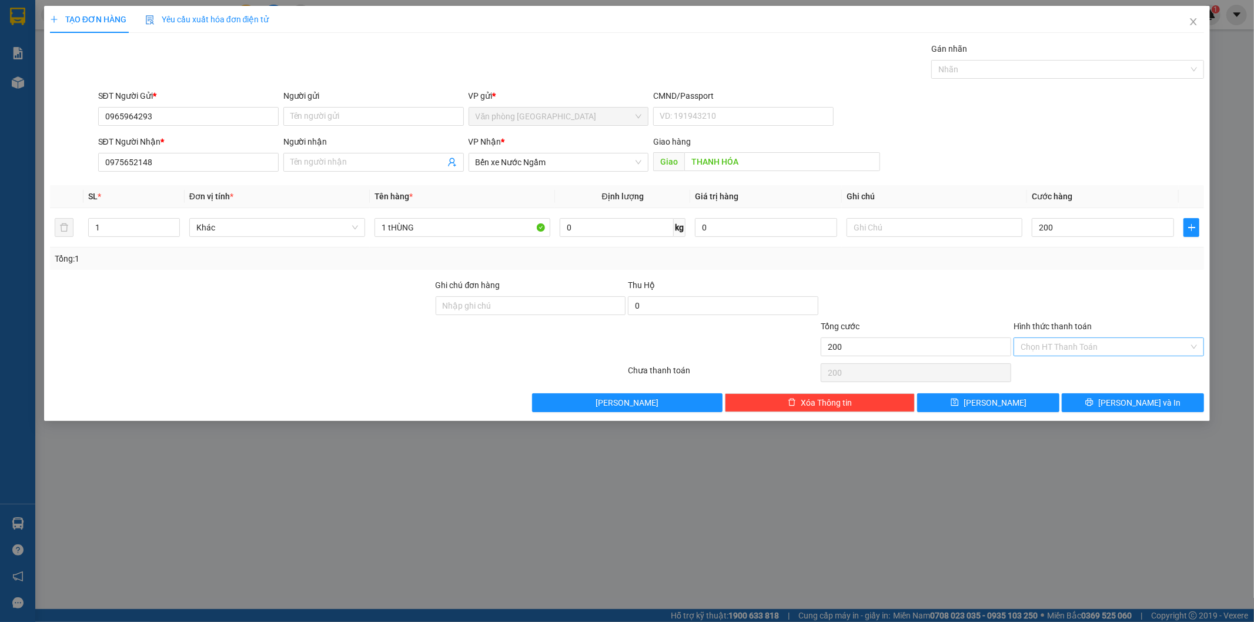
type input "200.000"
click at [1060, 342] on input "Hình thức thanh toán" at bounding box center [1105, 347] width 168 height 18
click at [1051, 368] on div "Tại văn phòng" at bounding box center [1109, 370] width 176 height 13
type input "0"
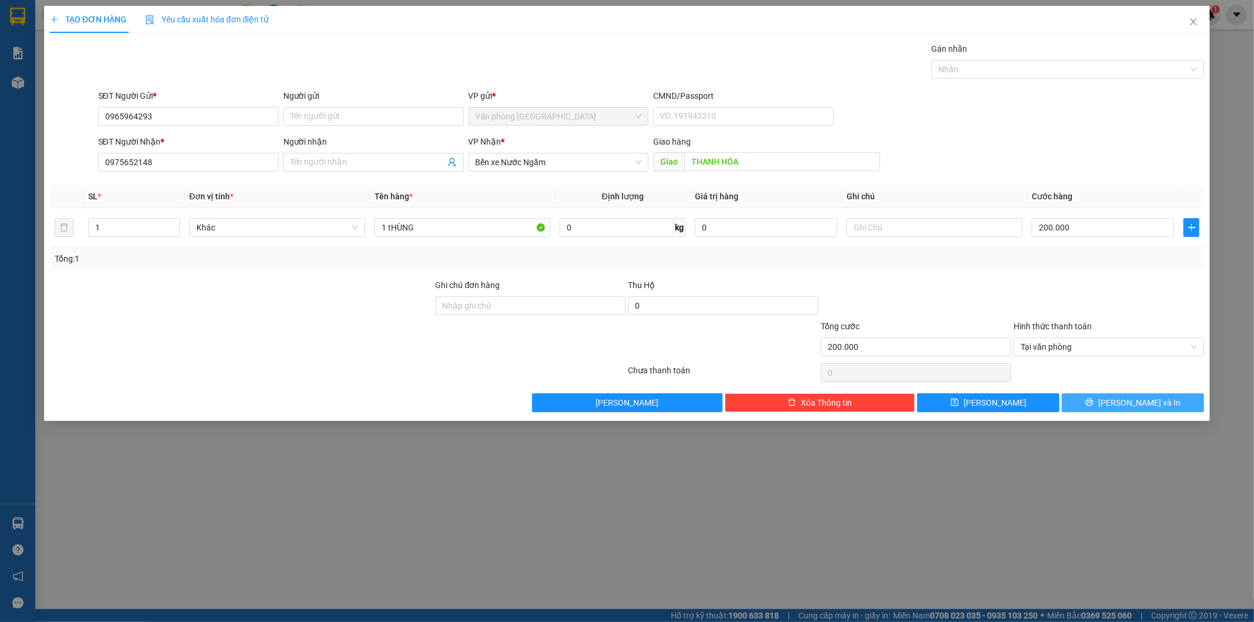
click at [1120, 406] on button "[PERSON_NAME] và In" at bounding box center [1133, 402] width 142 height 19
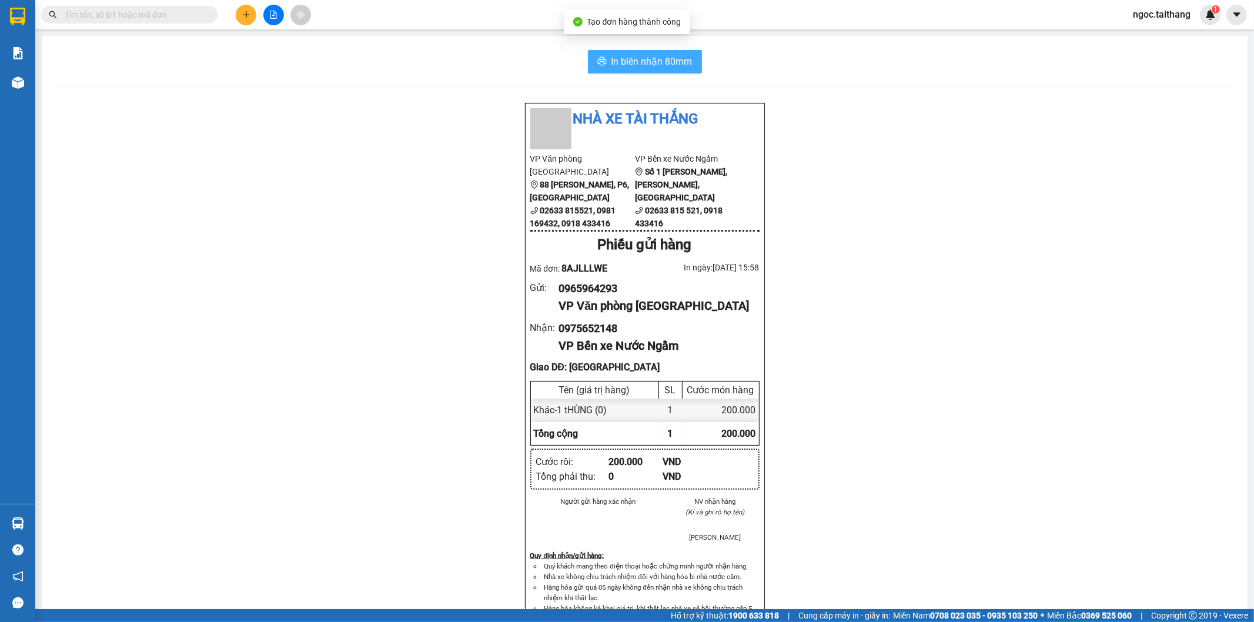
click at [661, 61] on span "In biên nhận 80mm" at bounding box center [652, 61] width 81 height 15
